Goal: Transaction & Acquisition: Download file/media

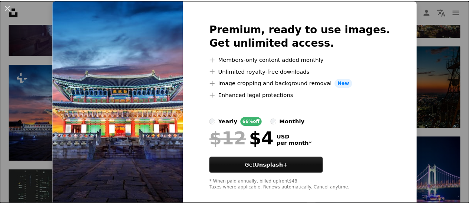
scroll to position [33, 0]
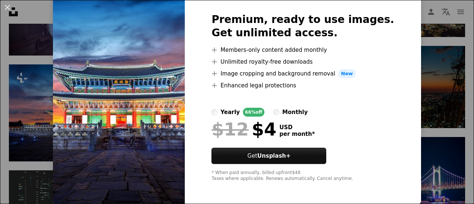
click at [430, 78] on div "An X shape Premium, ready to use images. Get unlimited access. A plus sign Memb…" at bounding box center [237, 102] width 474 height 204
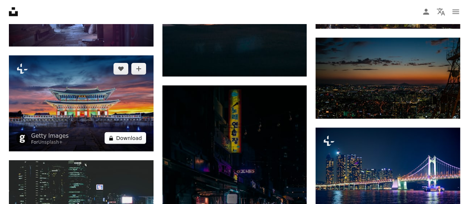
click at [135, 140] on button "A lock Download" at bounding box center [124, 138] width 41 height 12
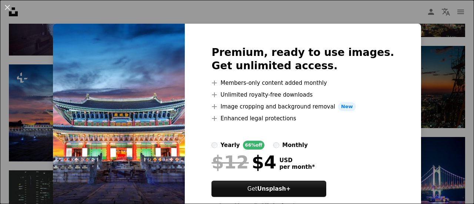
click at [410, 90] on div "An X shape Premium, ready to use images. Get unlimited access. A plus sign Memb…" at bounding box center [237, 102] width 474 height 204
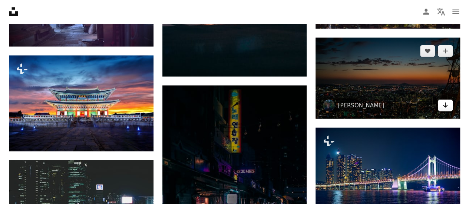
click at [449, 106] on link "Arrow pointing down" at bounding box center [444, 106] width 15 height 12
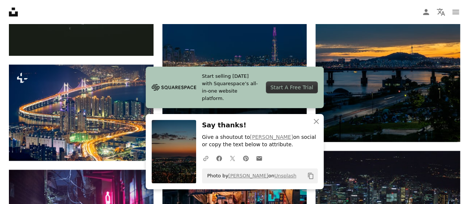
scroll to position [649, 0]
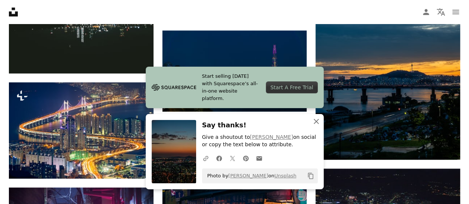
click at [316, 120] on icon "An X shape" at bounding box center [316, 121] width 9 height 9
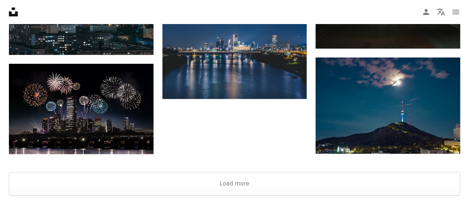
scroll to position [1818, 0]
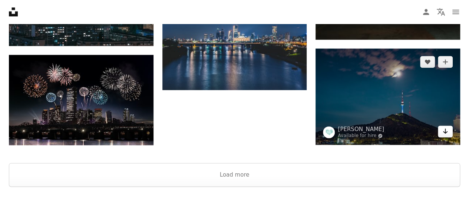
click at [445, 132] on icon "Arrow pointing down" at bounding box center [445, 131] width 6 height 9
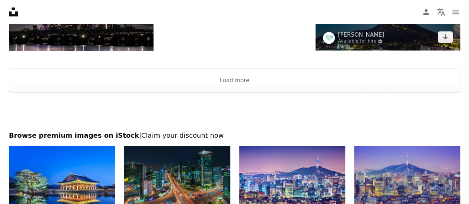
scroll to position [1936, 0]
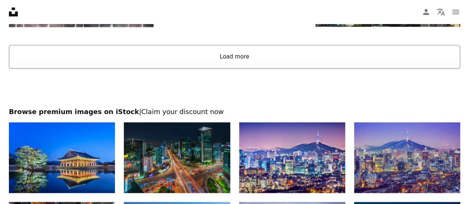
click at [234, 56] on button "Load more" at bounding box center [234, 57] width 451 height 24
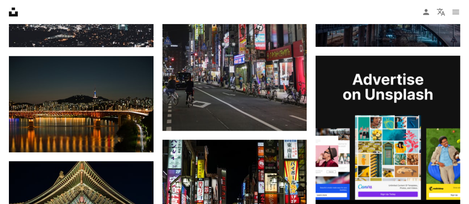
scroll to position [1961, 0]
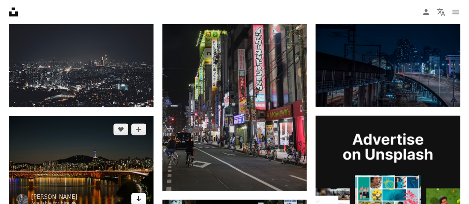
click at [139, 197] on icon "Arrow pointing down" at bounding box center [139, 198] width 6 height 9
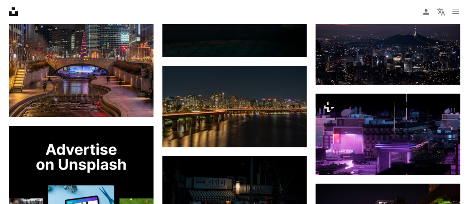
scroll to position [1137, 0]
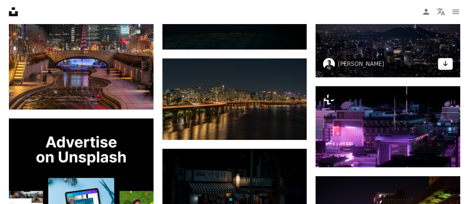
click at [447, 63] on icon "Arrow pointing down" at bounding box center [445, 63] width 6 height 9
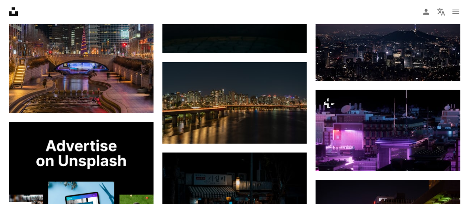
scroll to position [0, 0]
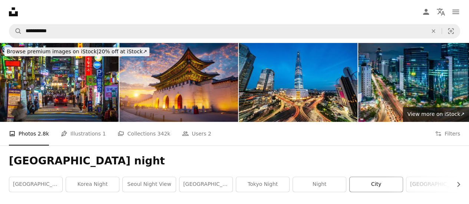
click at [375, 185] on link "city" at bounding box center [375, 184] width 53 height 15
click at [28, 183] on link "[GEOGRAPHIC_DATA]" at bounding box center [35, 184] width 53 height 15
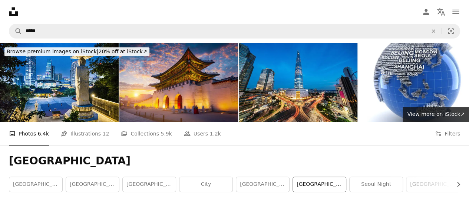
click at [324, 186] on link "[GEOGRAPHIC_DATA]" at bounding box center [319, 184] width 53 height 15
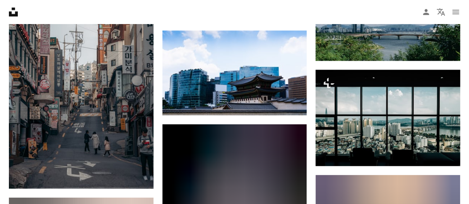
scroll to position [699, 0]
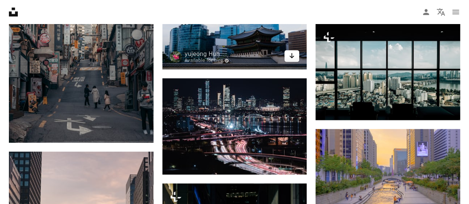
click at [293, 59] on icon "Arrow pointing down" at bounding box center [292, 55] width 6 height 9
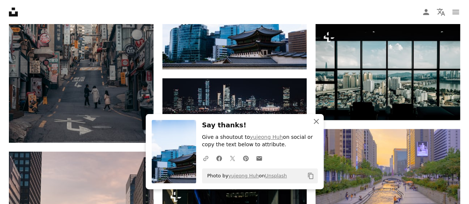
click at [316, 122] on icon "button" at bounding box center [315, 121] width 5 height 5
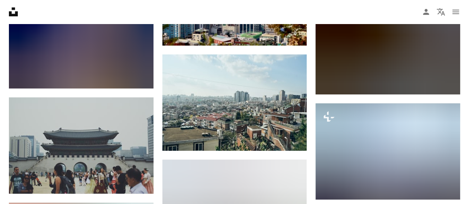
scroll to position [3013, 0]
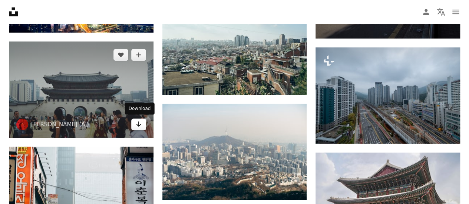
click at [136, 122] on icon "Arrow pointing down" at bounding box center [139, 124] width 6 height 9
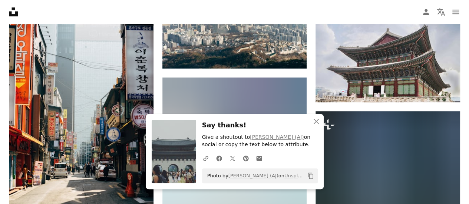
scroll to position [3150, 0]
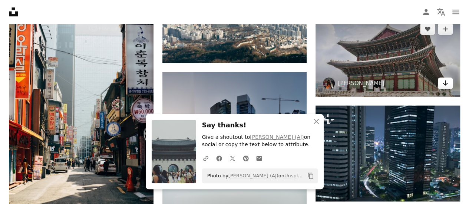
click at [446, 83] on icon "Arrow pointing down" at bounding box center [445, 83] width 6 height 9
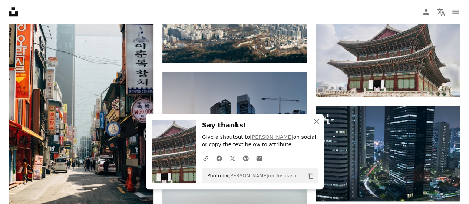
click at [318, 123] on icon "An X shape" at bounding box center [316, 121] width 9 height 9
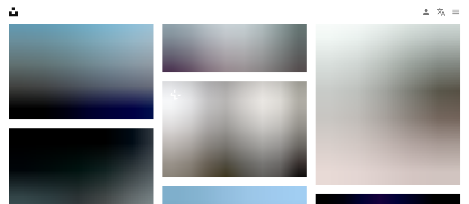
scroll to position [4620, 0]
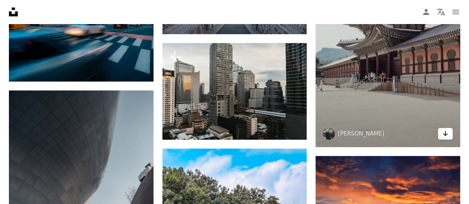
click at [446, 132] on icon "Download" at bounding box center [445, 133] width 5 height 5
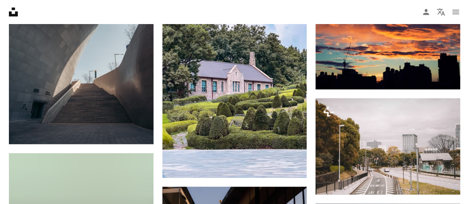
scroll to position [0, 0]
